Goal: Use online tool/utility: Utilize a website feature to perform a specific function

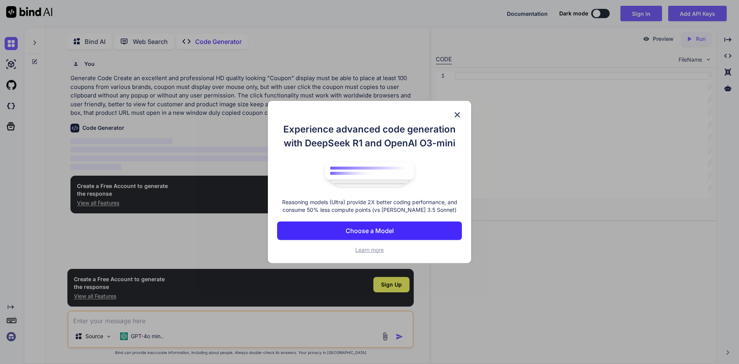
scroll to position [3, 0]
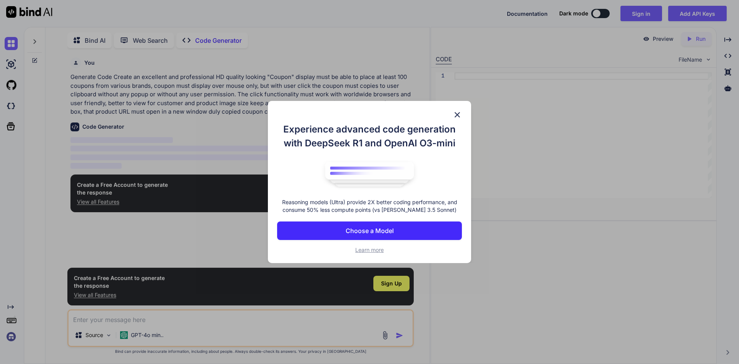
type textarea "x"
click at [459, 117] on img at bounding box center [456, 114] width 9 height 9
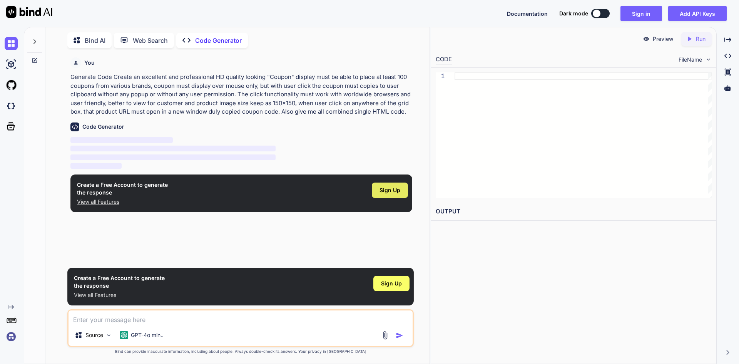
click at [396, 187] on span "Sign Up" at bounding box center [389, 190] width 21 height 8
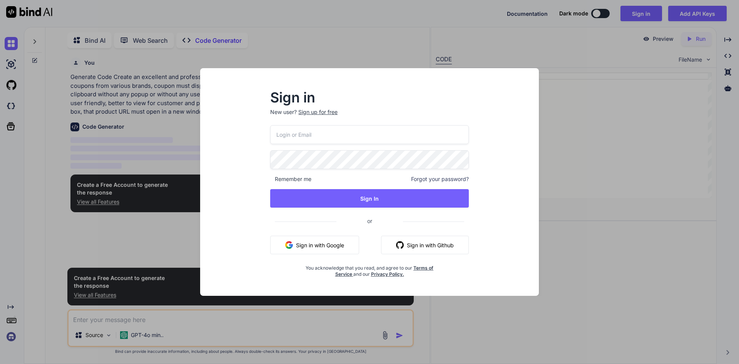
click at [320, 242] on button "Sign in with Google" at bounding box center [314, 244] width 89 height 18
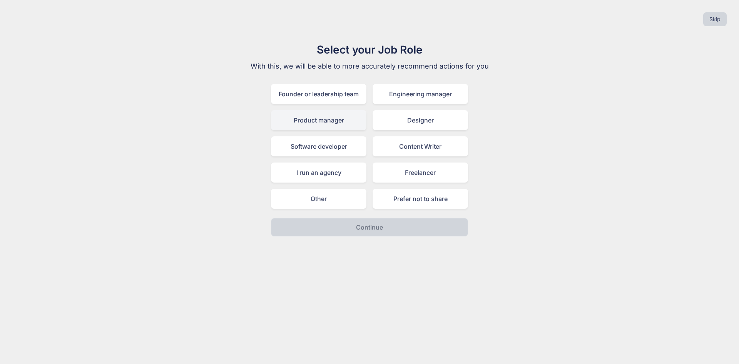
click at [322, 118] on div "Product manager" at bounding box center [318, 120] width 95 height 20
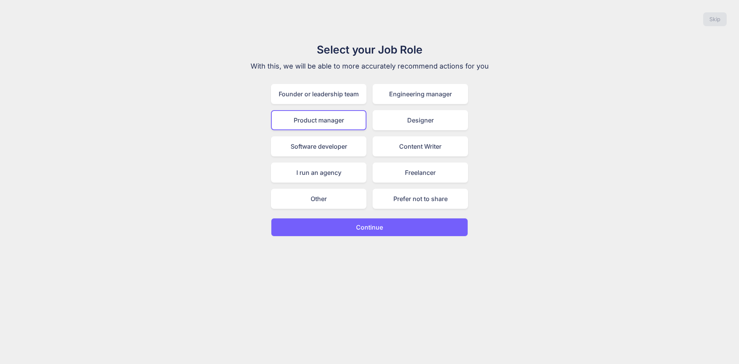
click at [369, 228] on p "Continue" at bounding box center [369, 226] width 27 height 9
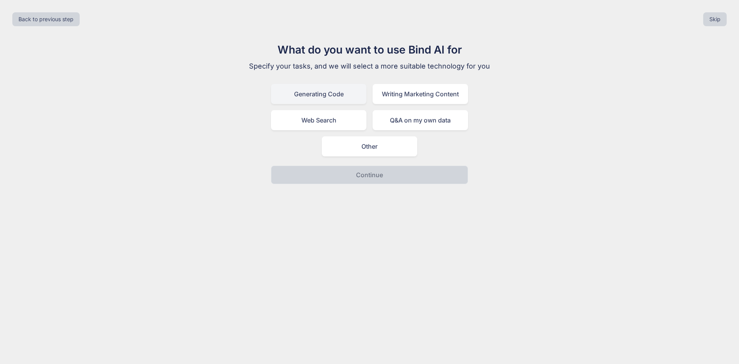
click at [330, 94] on div "Generating Code" at bounding box center [318, 94] width 95 height 20
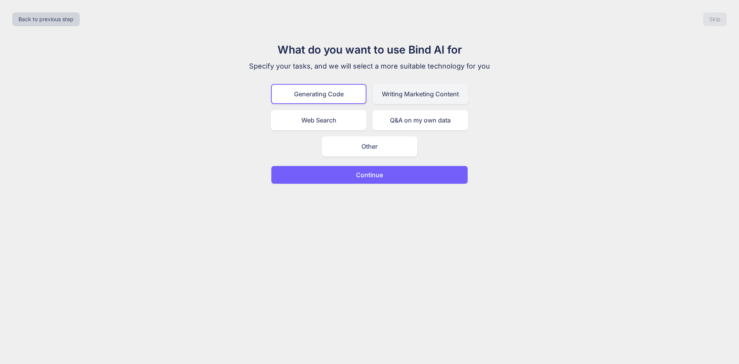
click at [400, 93] on div "Writing Marketing Content" at bounding box center [419, 94] width 95 height 20
click at [332, 93] on div "Generating Code" at bounding box center [318, 94] width 95 height 20
click at [366, 173] on p "Continue" at bounding box center [369, 174] width 27 height 9
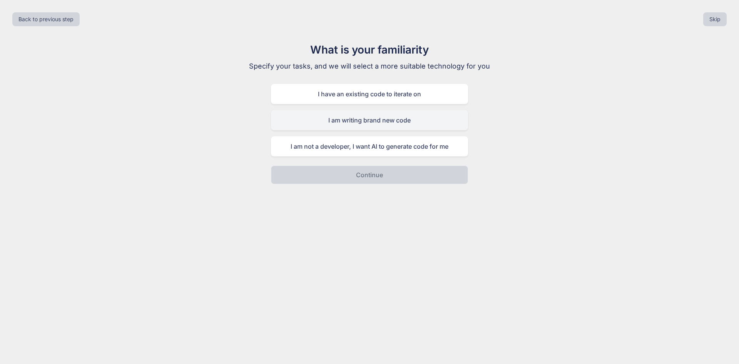
click at [382, 122] on div "I am writing brand new code" at bounding box center [369, 120] width 197 height 20
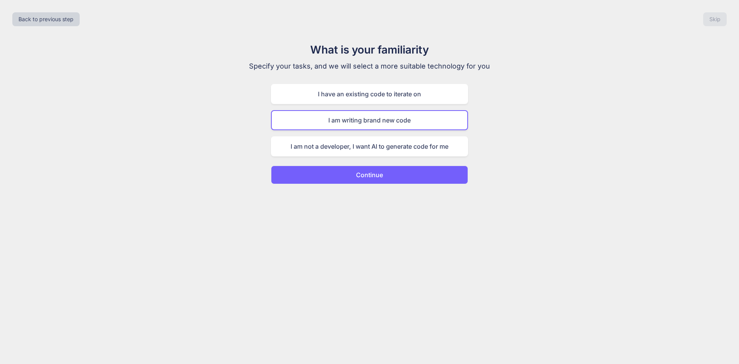
click at [368, 172] on p "Continue" at bounding box center [369, 174] width 27 height 9
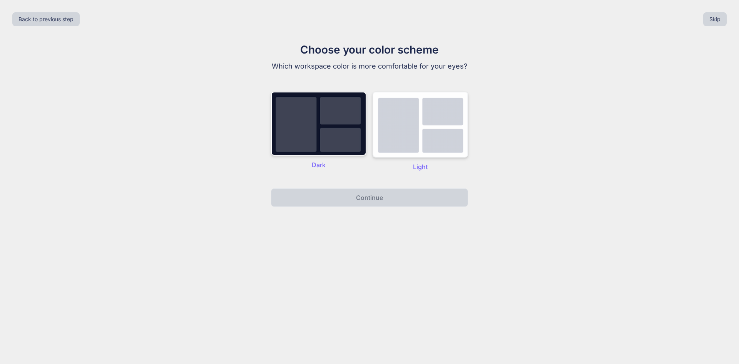
click at [386, 137] on img at bounding box center [419, 125] width 95 height 66
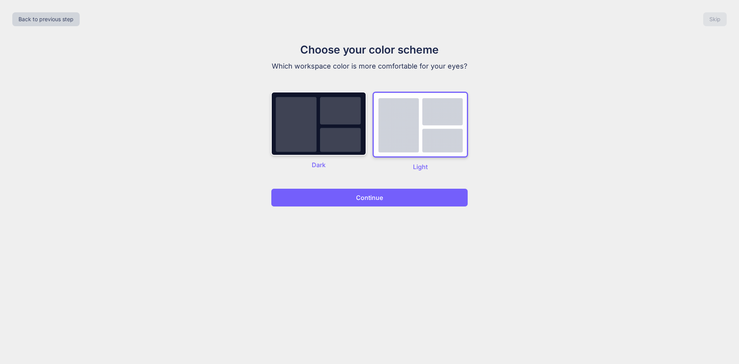
click at [365, 197] on p "Continue" at bounding box center [369, 197] width 27 height 9
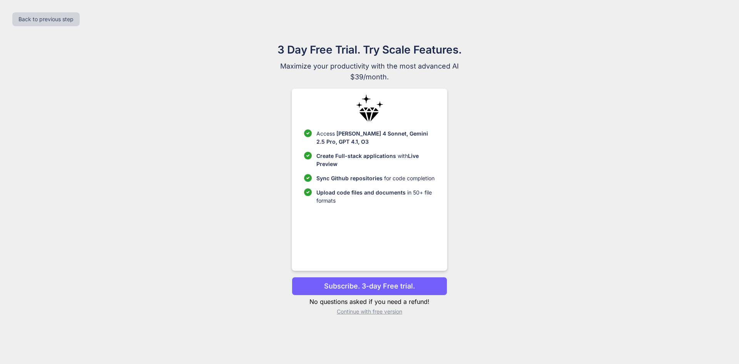
click at [400, 282] on p "Subscribe. 3-day Free trial." at bounding box center [369, 285] width 91 height 10
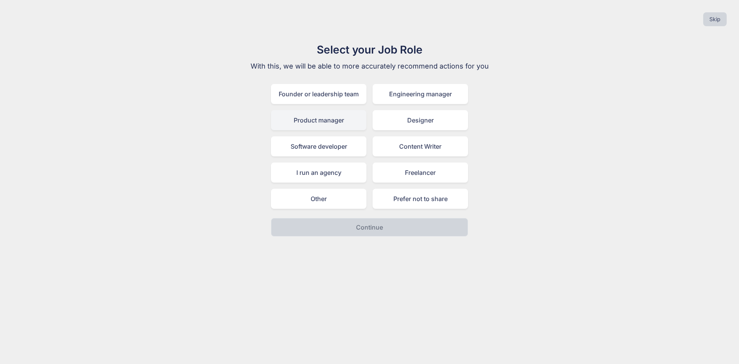
click at [322, 125] on div "Product manager" at bounding box center [318, 120] width 95 height 20
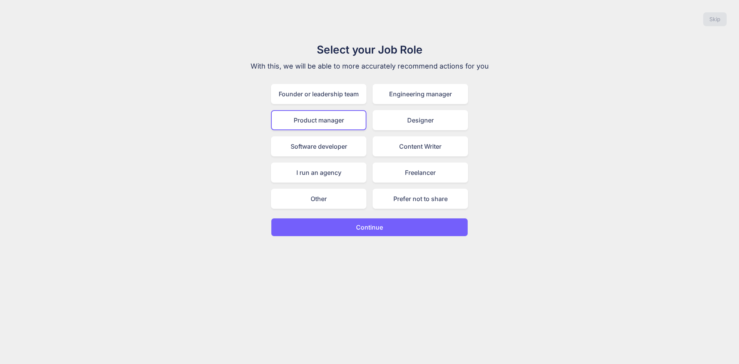
click at [367, 232] on button "Continue" at bounding box center [369, 227] width 197 height 18
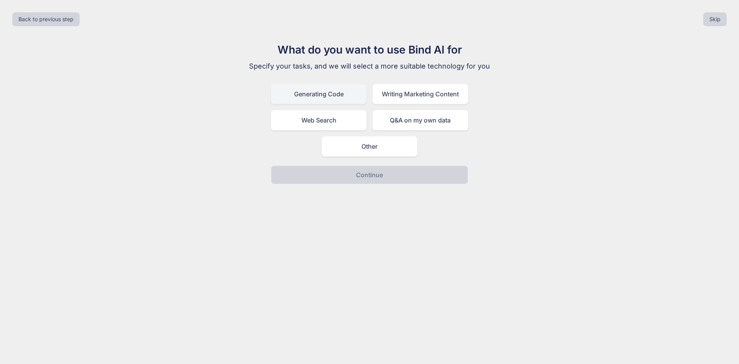
click at [336, 93] on div "Generating Code" at bounding box center [318, 94] width 95 height 20
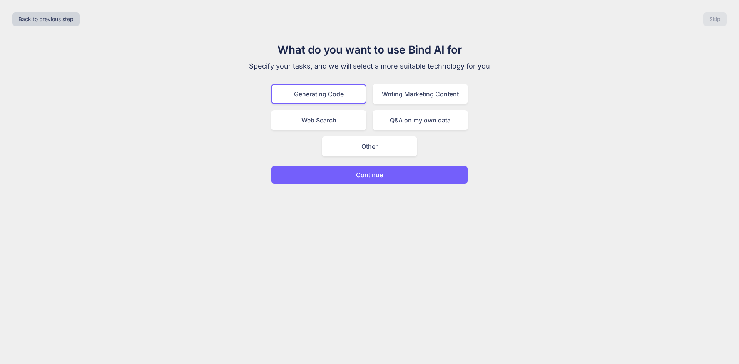
click at [380, 179] on button "Continue" at bounding box center [369, 174] width 197 height 18
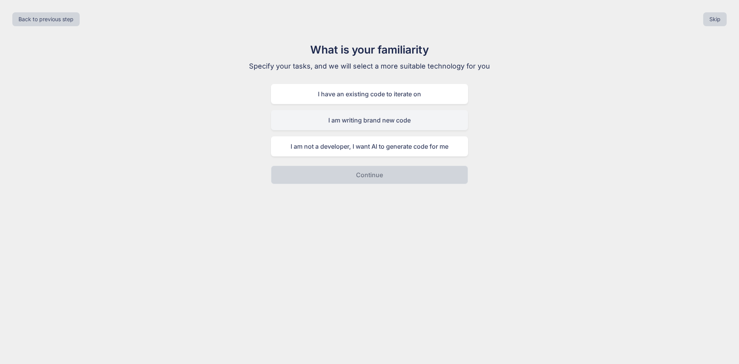
click at [355, 121] on div "I am writing brand new code" at bounding box center [369, 120] width 197 height 20
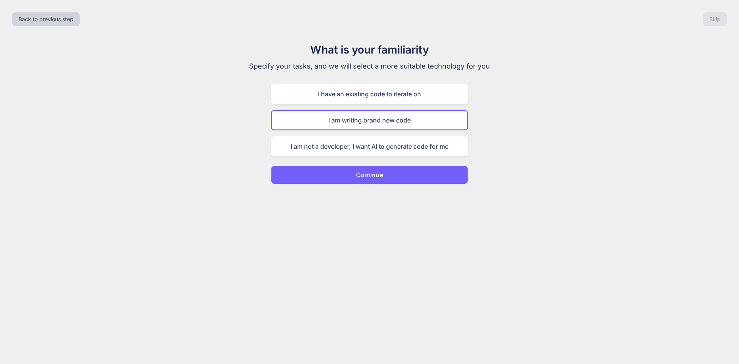
click at [381, 180] on button "Continue" at bounding box center [369, 174] width 197 height 18
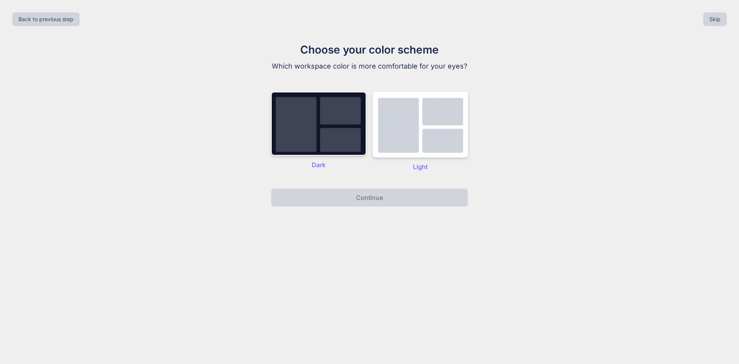
click at [418, 169] on p "Light" at bounding box center [419, 166] width 95 height 9
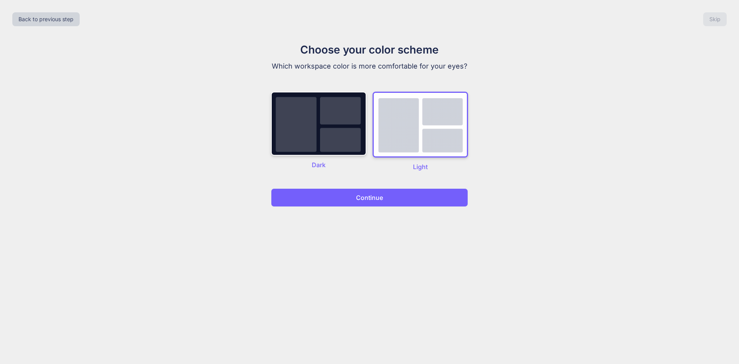
click at [385, 197] on button "Continue" at bounding box center [369, 197] width 197 height 18
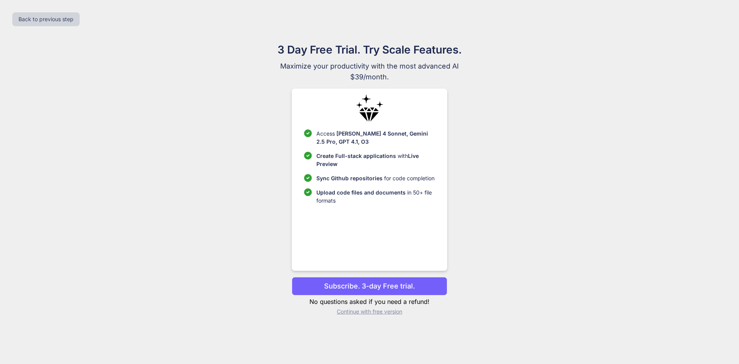
click at [385, 311] on p "Continue with free version" at bounding box center [369, 311] width 155 height 8
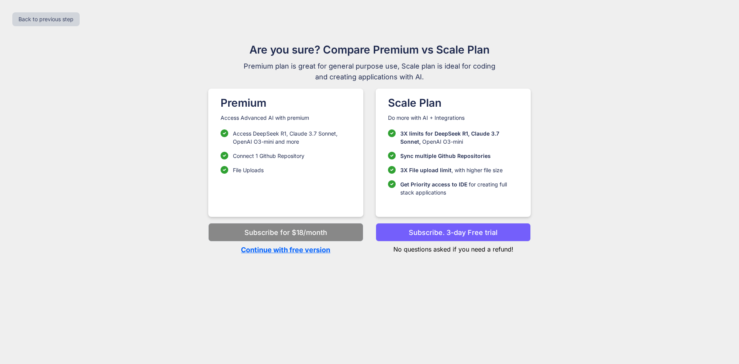
click at [307, 251] on p "Continue with free version" at bounding box center [285, 249] width 155 height 10
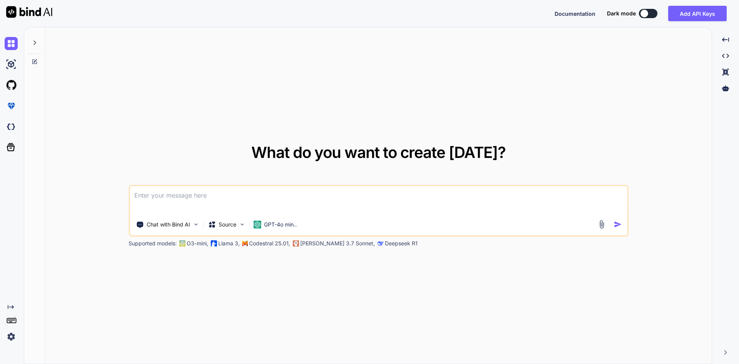
type textarea "x"
paste textarea "Create an excellent and professional HD quality looking "Coupon" display must b…"
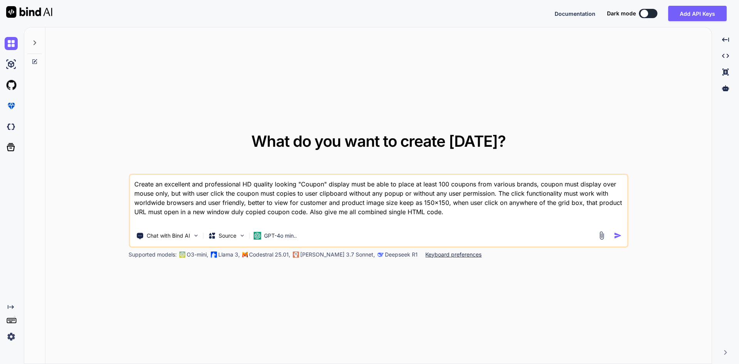
type textarea "Create an excellent and professional HD quality looking "Coupon" display must b…"
click at [616, 235] on img "button" at bounding box center [618, 235] width 8 height 8
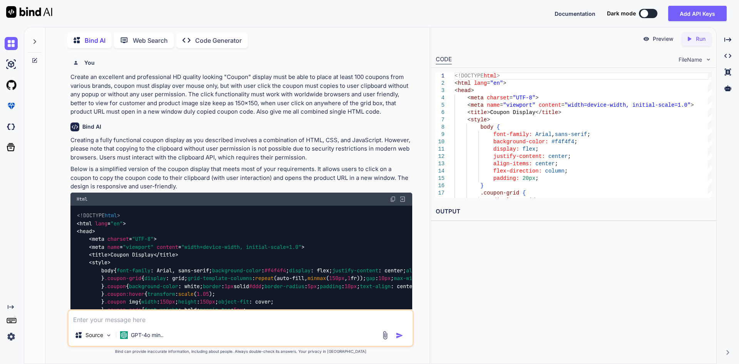
click at [392, 197] on img at bounding box center [393, 199] width 6 height 6
click at [393, 198] on img at bounding box center [393, 199] width 6 height 6
